Goal: Find specific page/section

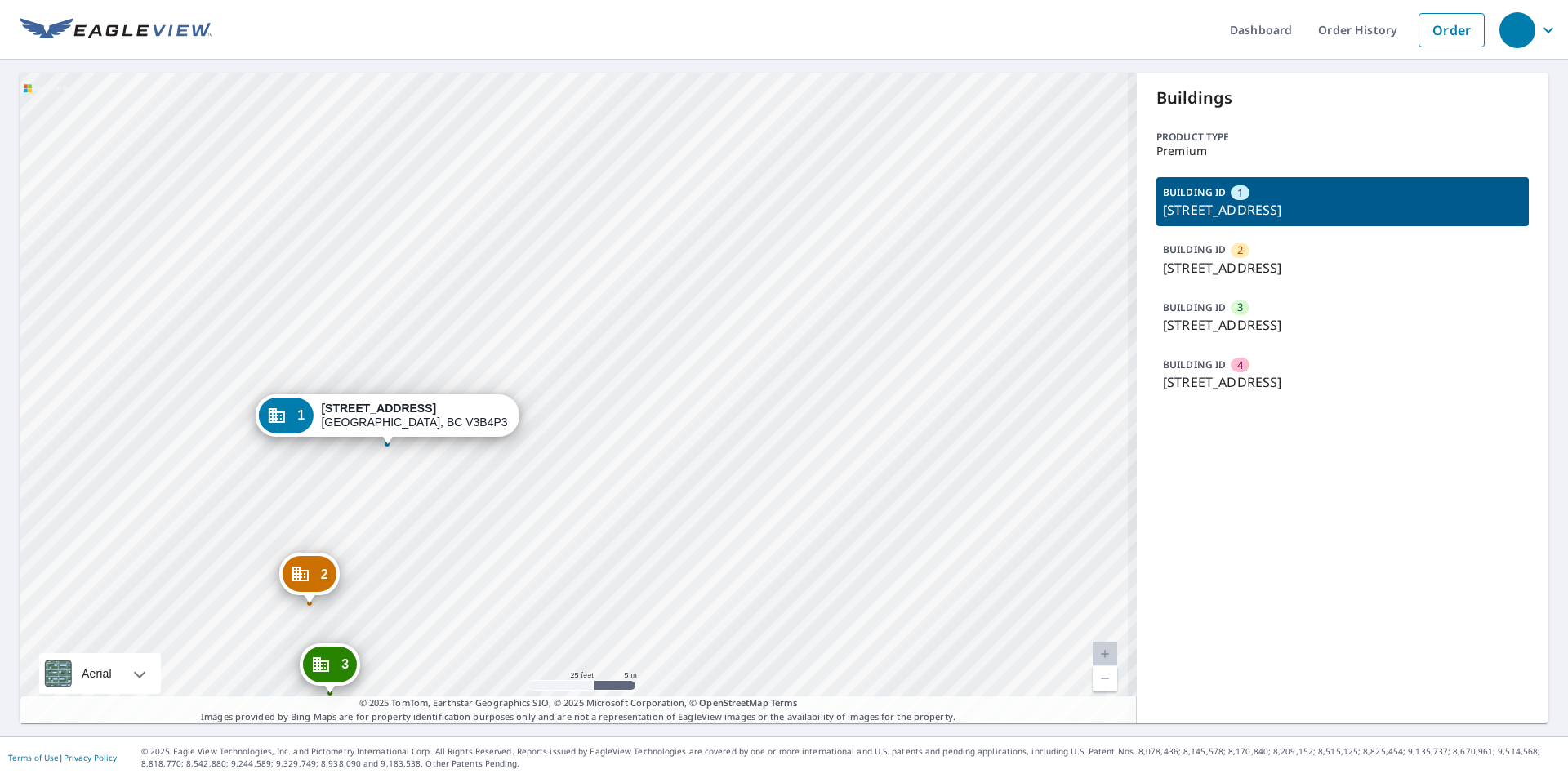
drag, startPoint x: 645, startPoint y: 429, endPoint x: 648, endPoint y: 452, distance: 23.2
click at [648, 452] on div "2 [STREET_ADDRESS] [STREET_ADDRESS] [STREET_ADDRESS] 1 [STREET_ADDRESS]" at bounding box center [578, 398] width 1117 height 651
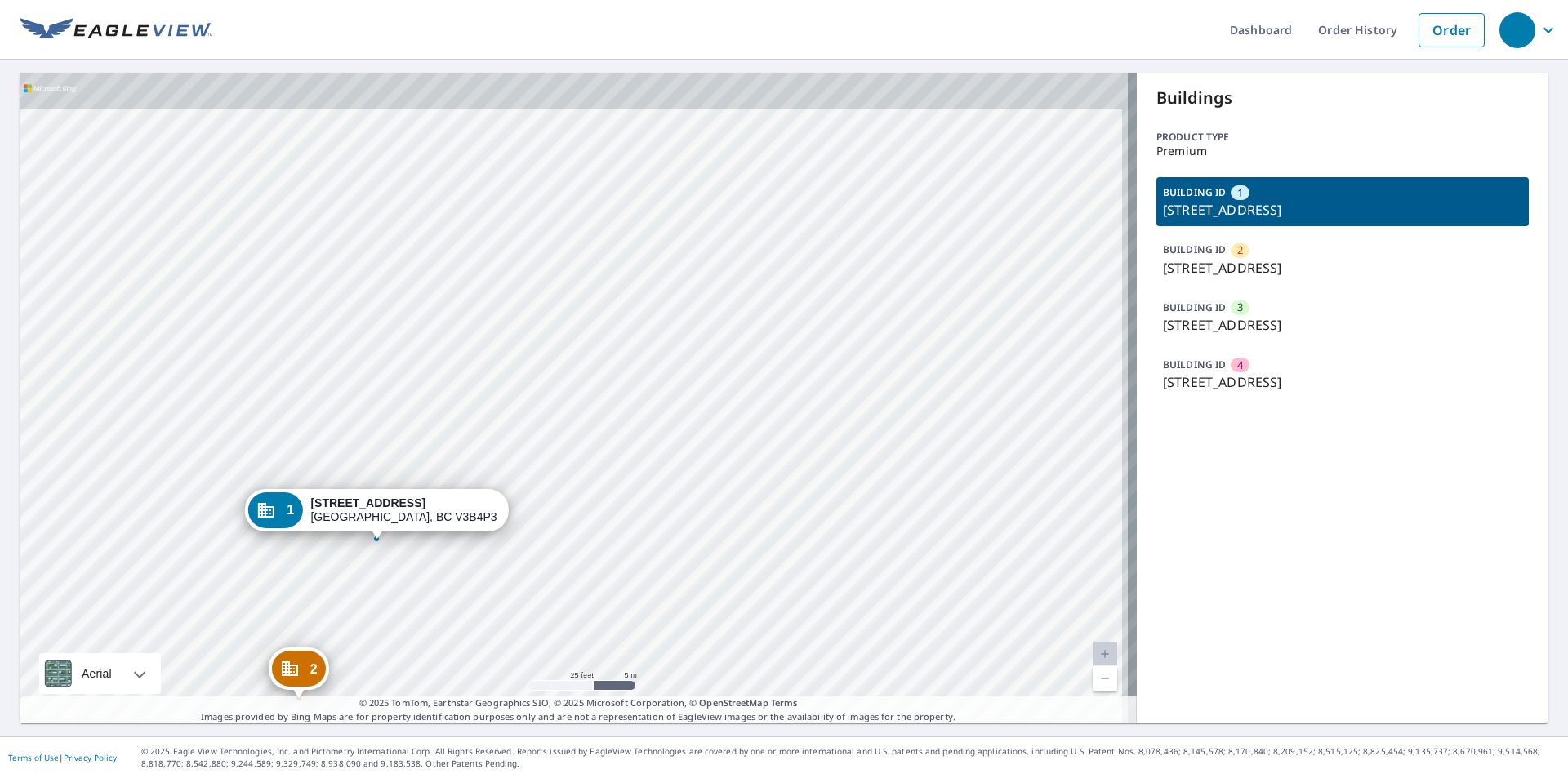
drag, startPoint x: 678, startPoint y: 388, endPoint x: 694, endPoint y: 405, distance: 23.3
click at [666, 483] on div "2 [STREET_ADDRESS] [STREET_ADDRESS] [STREET_ADDRESS] 1 [STREET_ADDRESS]" at bounding box center [578, 398] width 1117 height 651
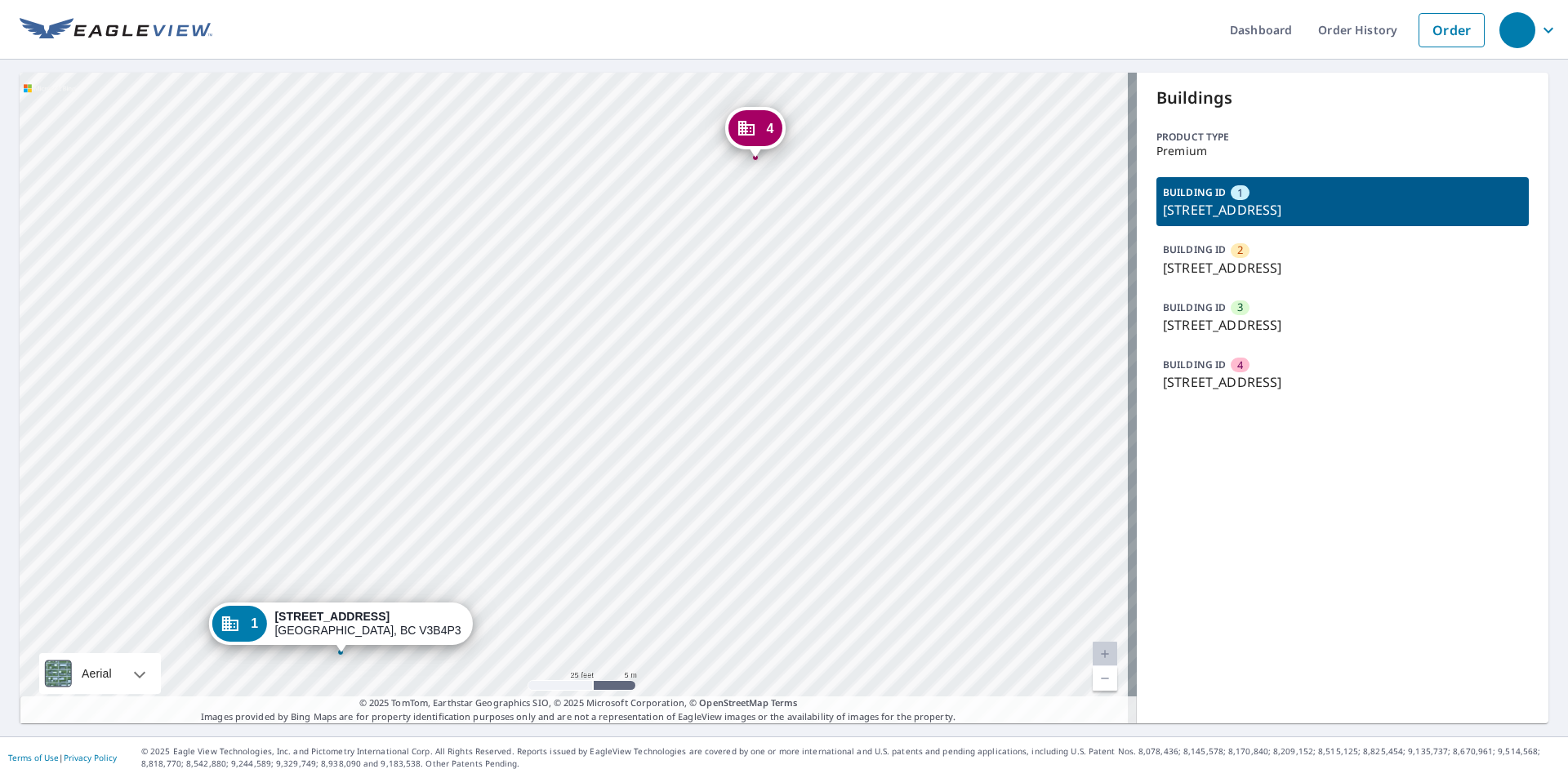
drag, startPoint x: 690, startPoint y: 424, endPoint x: 666, endPoint y: 510, distance: 89.3
click at [666, 510] on div "2 [STREET_ADDRESS] [STREET_ADDRESS] [STREET_ADDRESS] 1 [STREET_ADDRESS]" at bounding box center [578, 398] width 1117 height 651
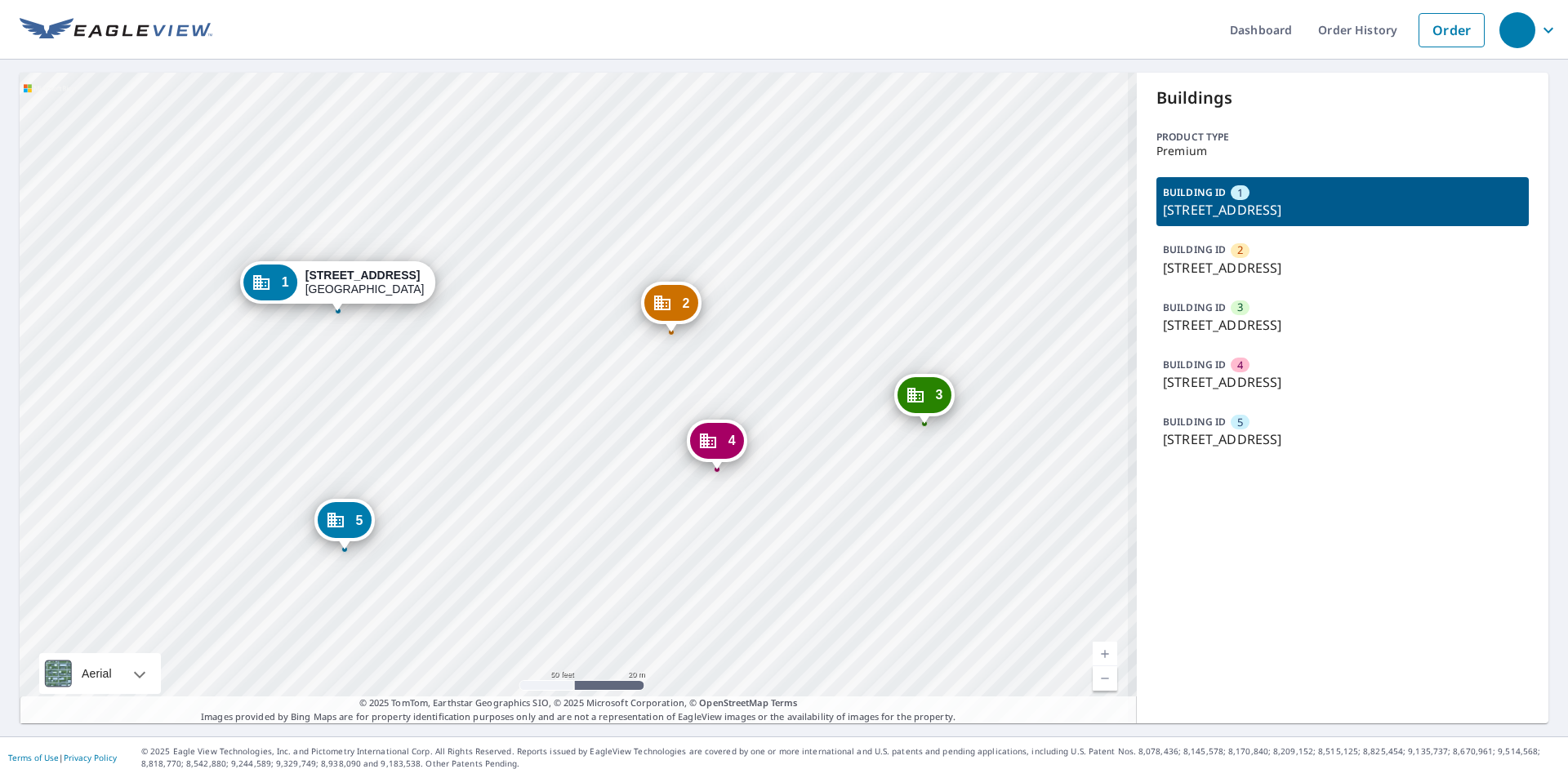
click at [757, 504] on div "2 [STREET_ADDRESS] 3 [STREET_ADDRESS] 4 [STREET_ADDRESS] 5 [STREET_ADDRESS] 1 […" at bounding box center [578, 398] width 1117 height 651
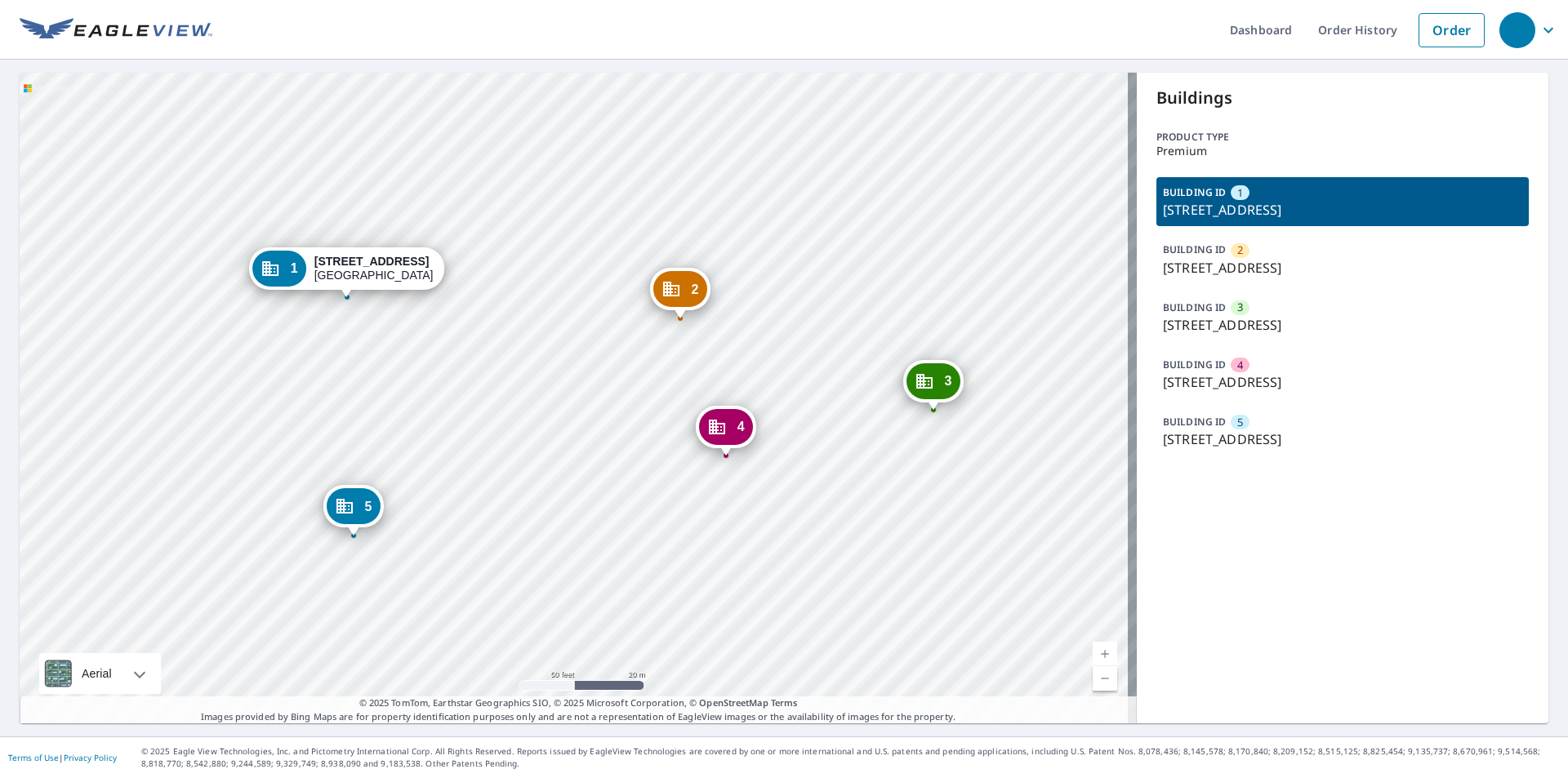
click at [479, 32] on ul "Dashboard Order History Order" at bounding box center [853, 30] width 1281 height 60
